Goal: Find contact information: Find contact information

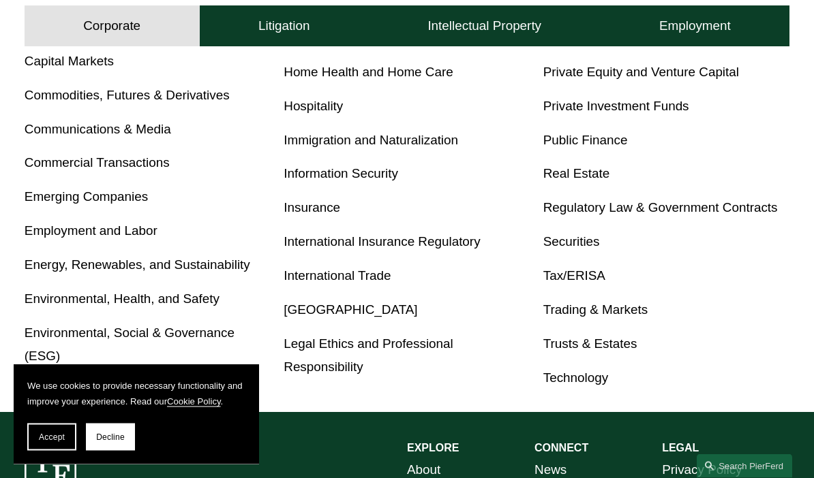
scroll to position [661, 0]
click at [596, 337] on link "Trusts & Estates" at bounding box center [590, 344] width 94 height 14
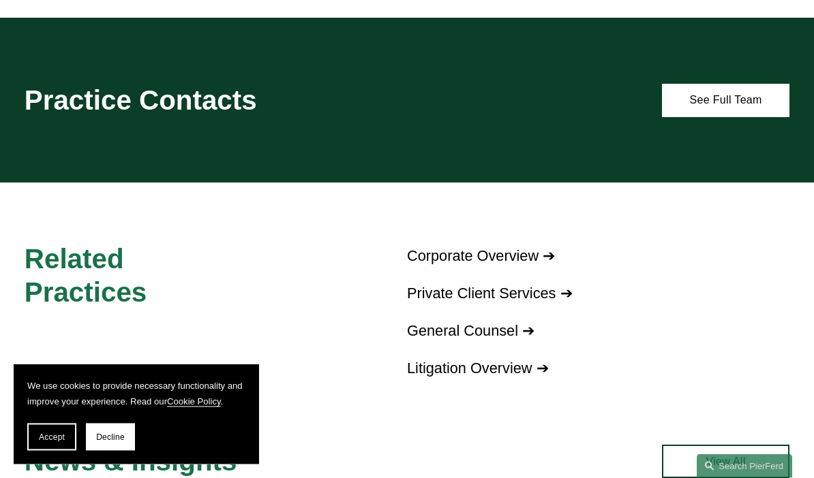
scroll to position [659, 0]
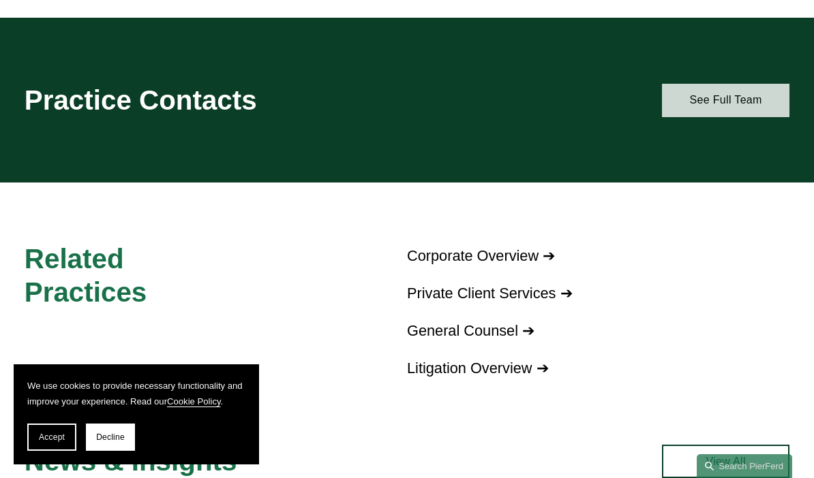
click at [743, 95] on link "See Full Team" at bounding box center [725, 100] width 127 height 33
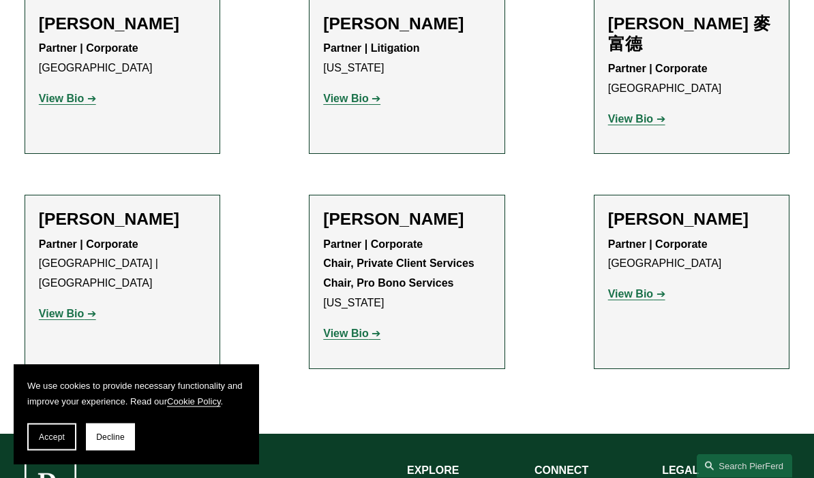
scroll to position [730, 0]
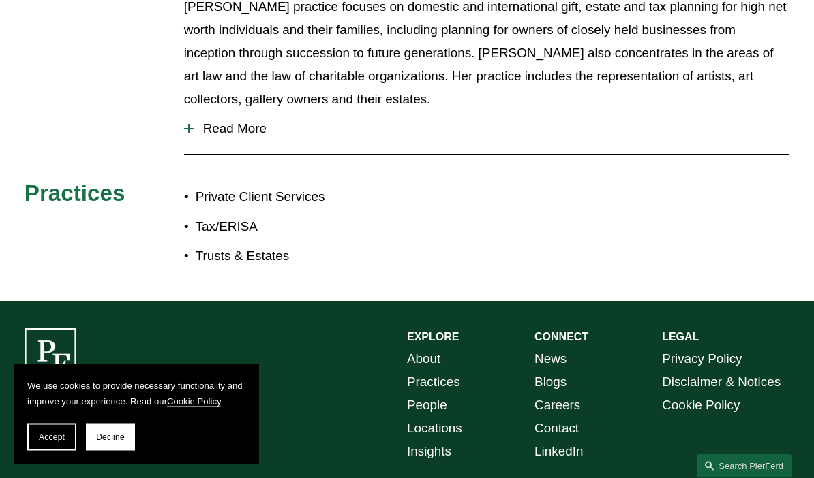
scroll to position [691, 0]
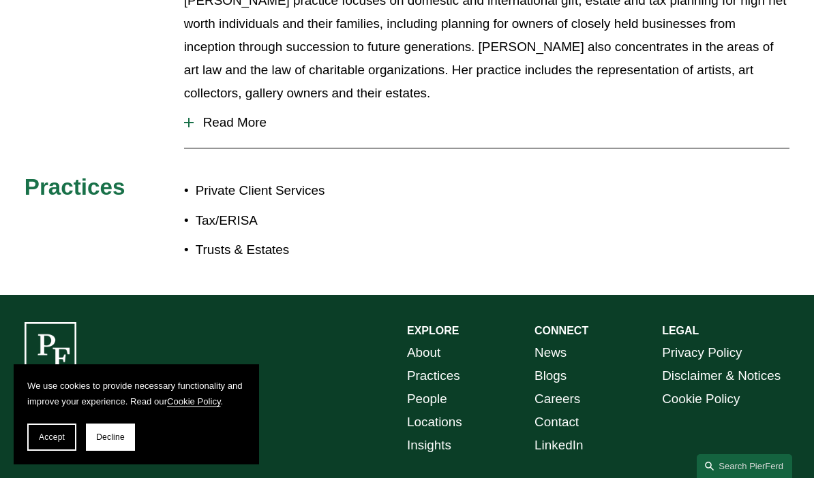
click at [563, 434] on link "LinkedIn" at bounding box center [558, 445] width 48 height 23
